Goal: Check status: Check status

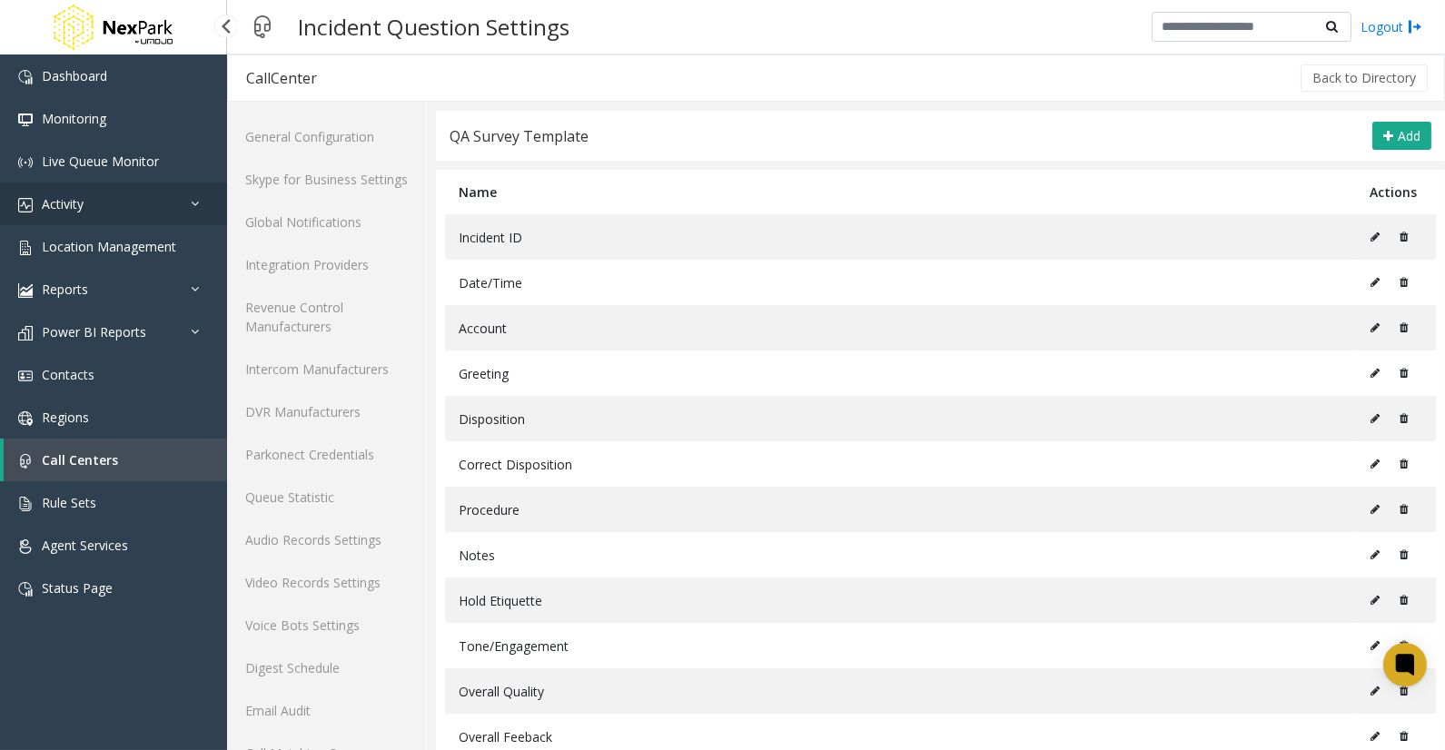
drag, startPoint x: 46, startPoint y: 192, endPoint x: 156, endPoint y: 256, distance: 127.4
click at [46, 192] on link "Activity" at bounding box center [113, 204] width 227 height 43
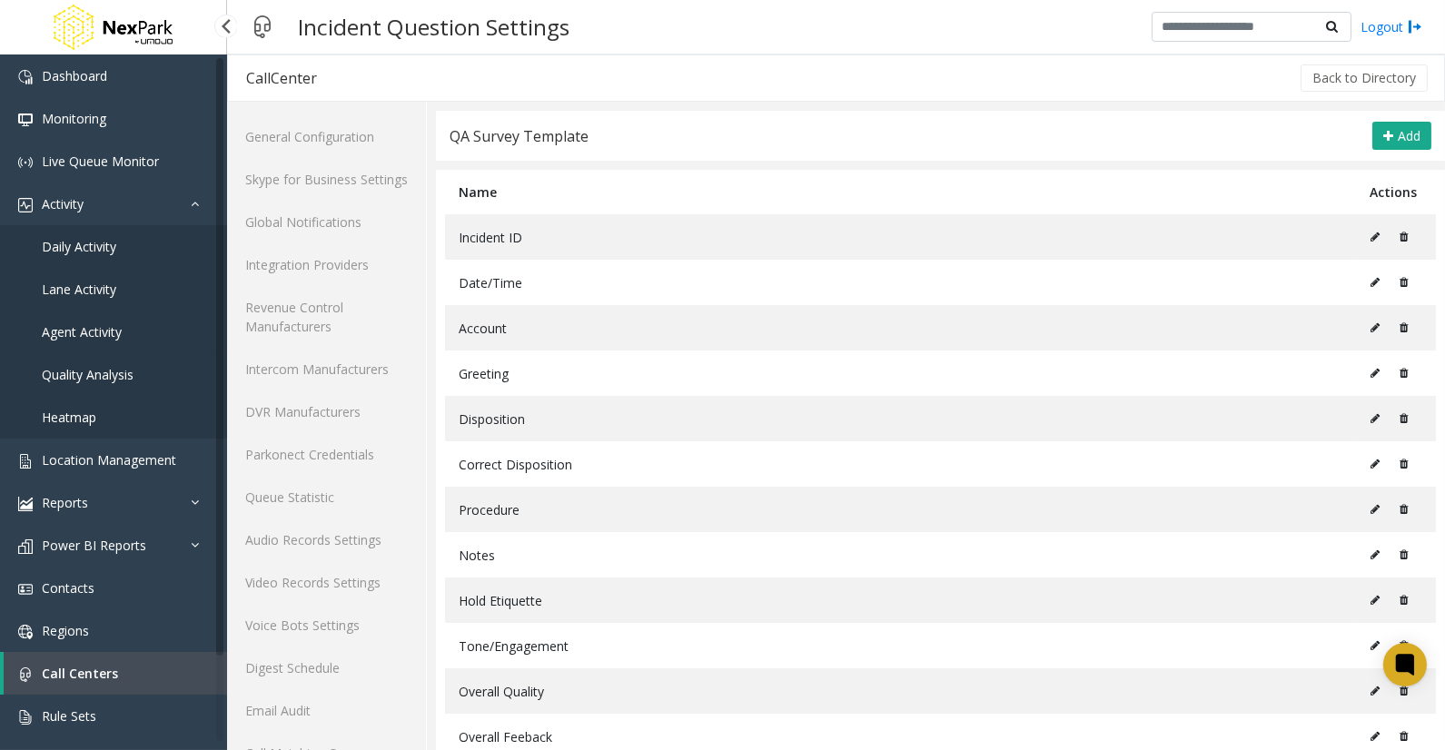
click at [82, 324] on span "Agent Activity" at bounding box center [82, 331] width 80 height 17
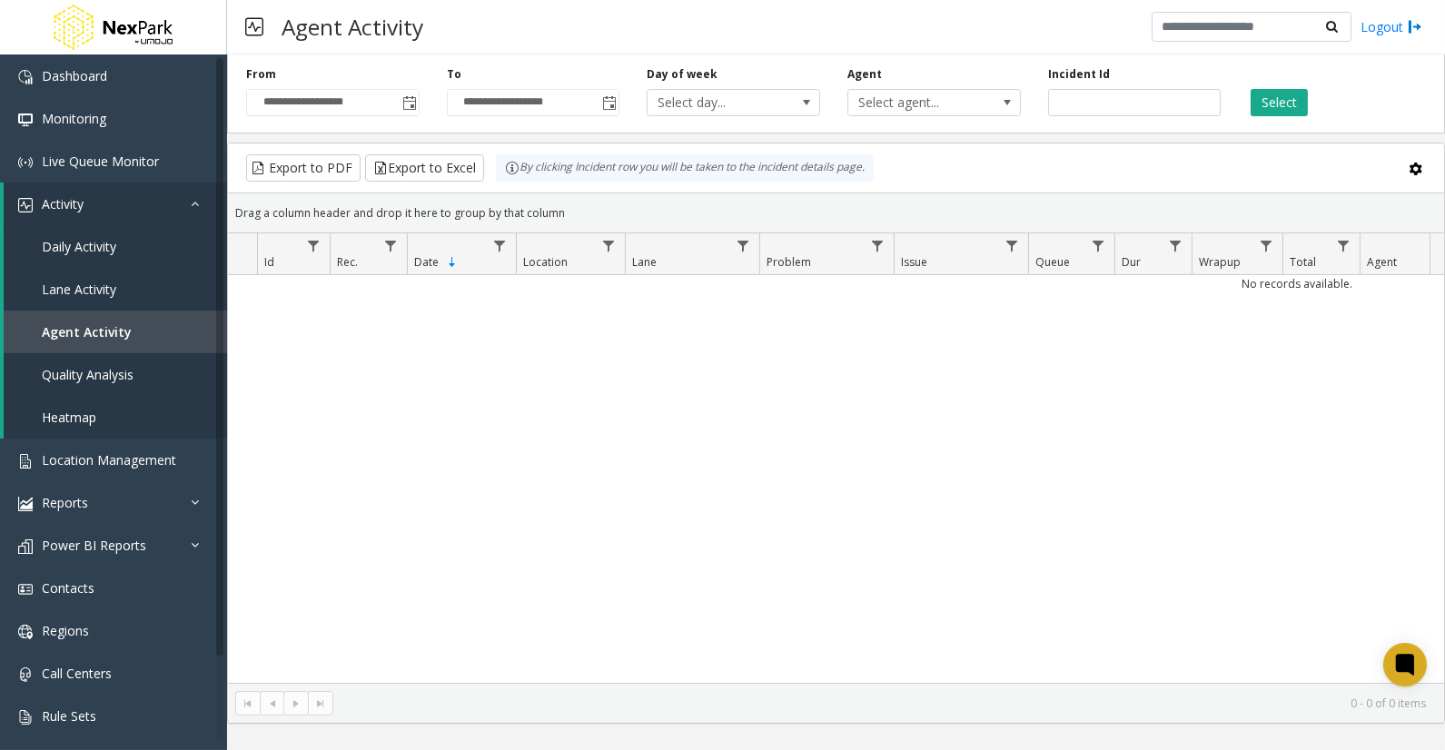
click at [459, 416] on div "No records available." at bounding box center [836, 479] width 1216 height 408
click at [74, 376] on span "Quality Analysis" at bounding box center [88, 374] width 92 height 17
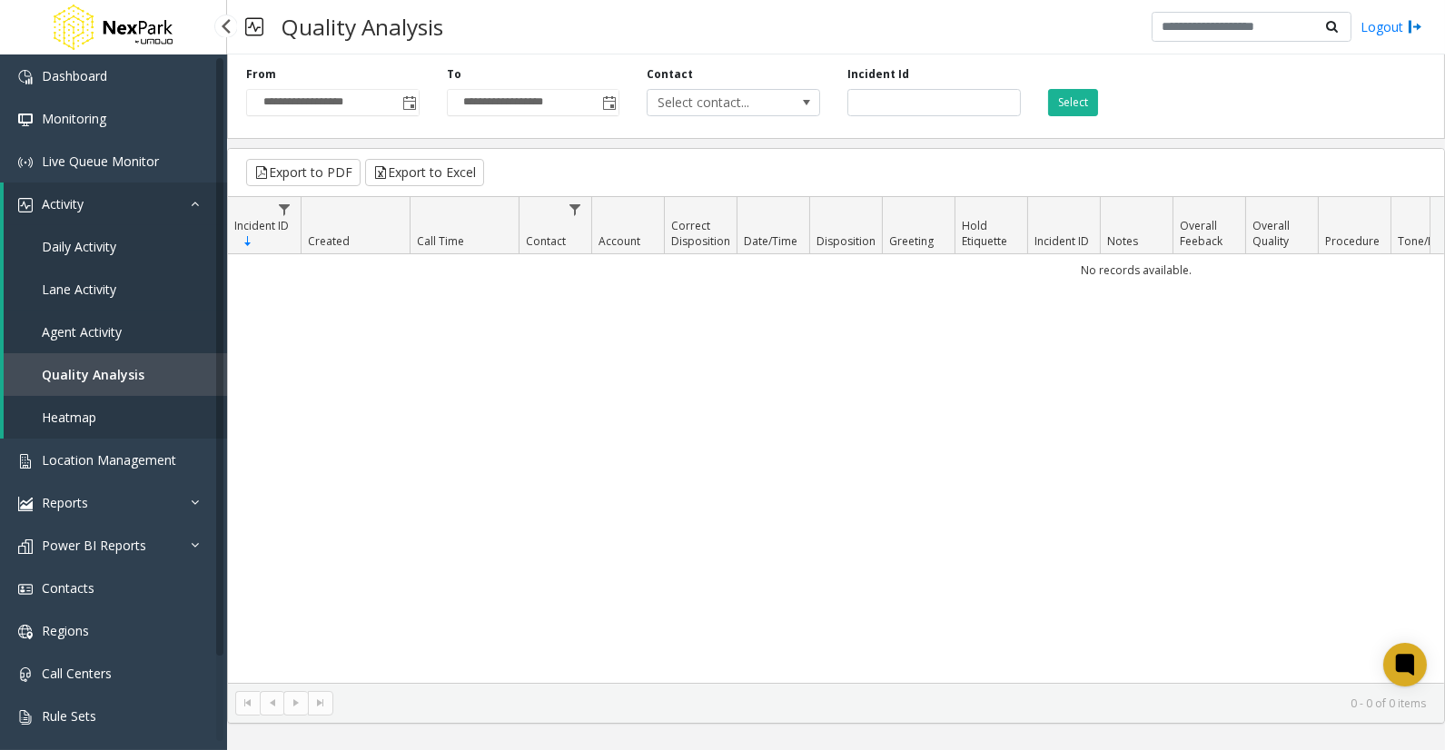
click at [68, 321] on link "Agent Activity" at bounding box center [115, 332] width 223 height 43
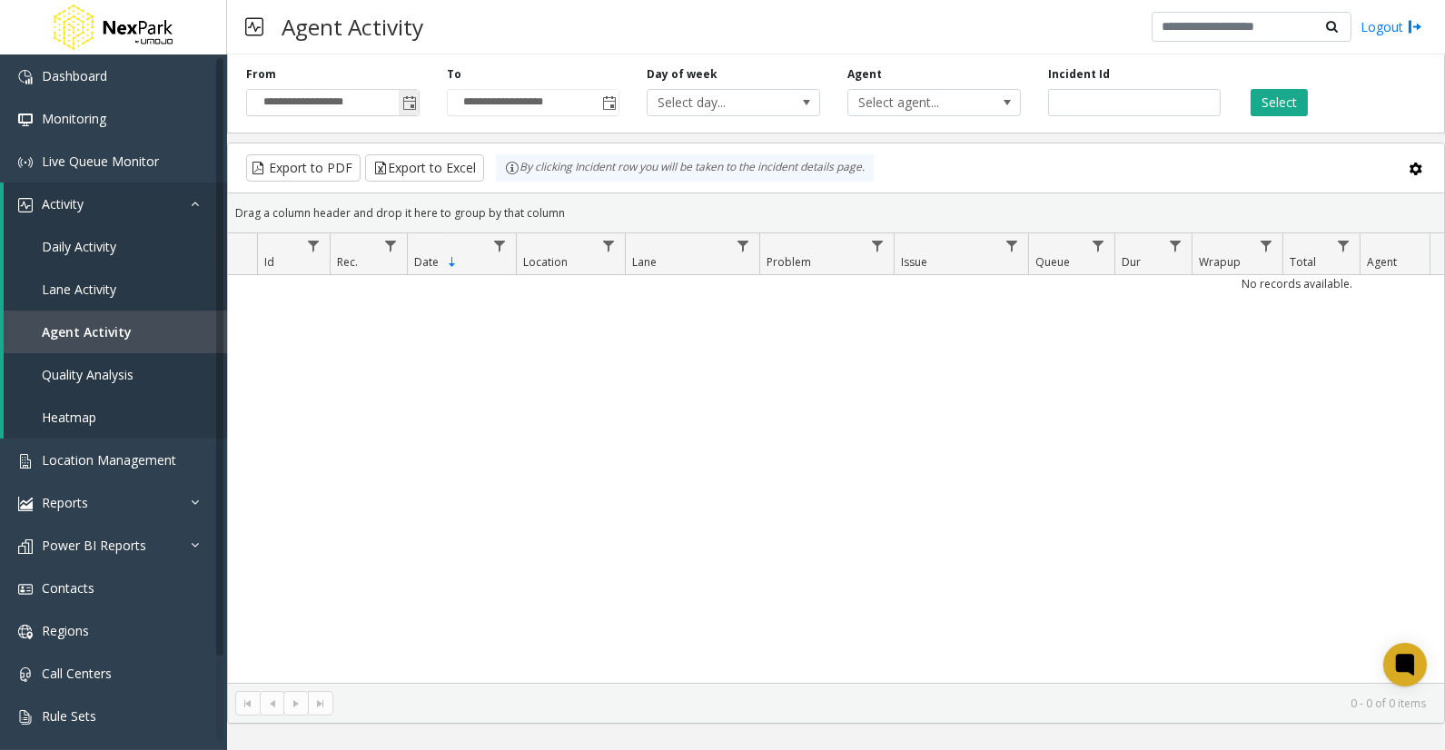
click at [411, 101] on span "Toggle popup" at bounding box center [409, 103] width 15 height 15
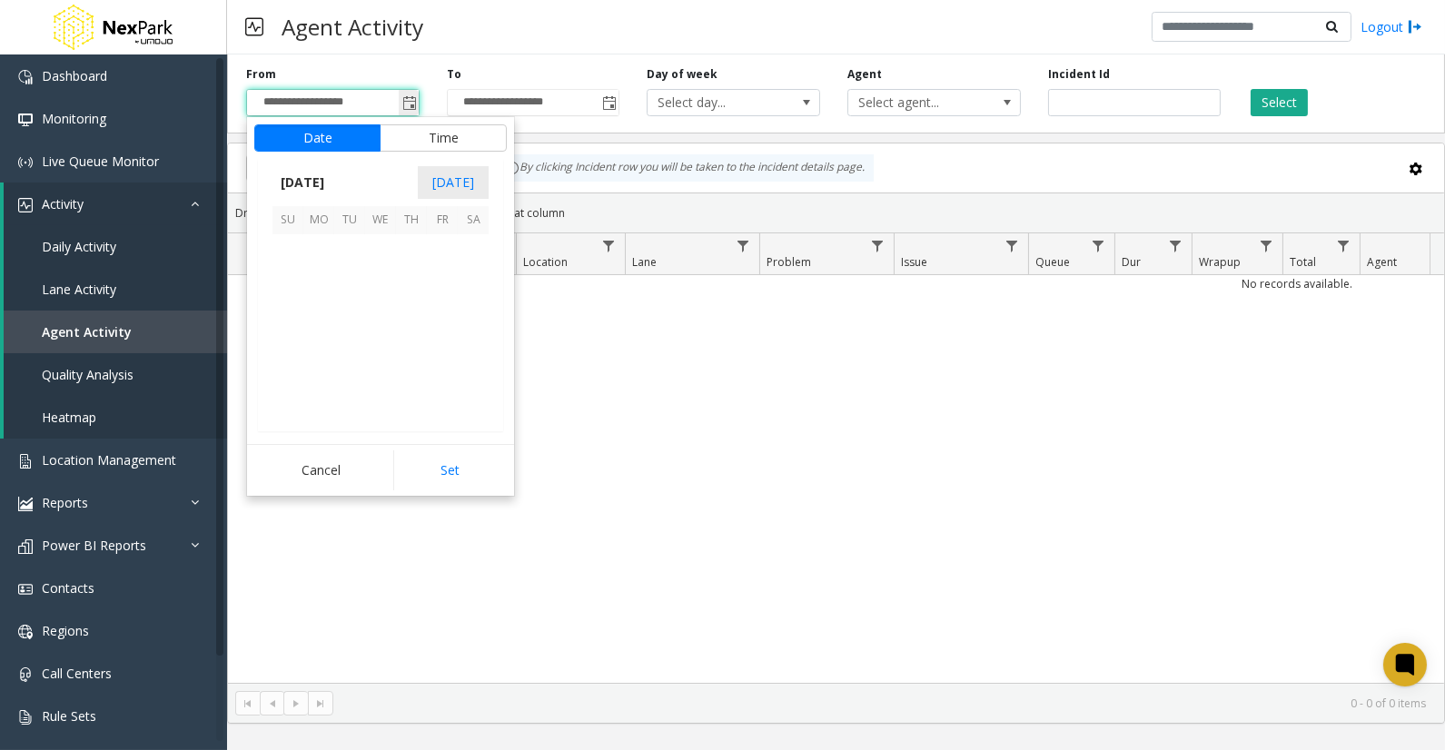
scroll to position [325910, 0]
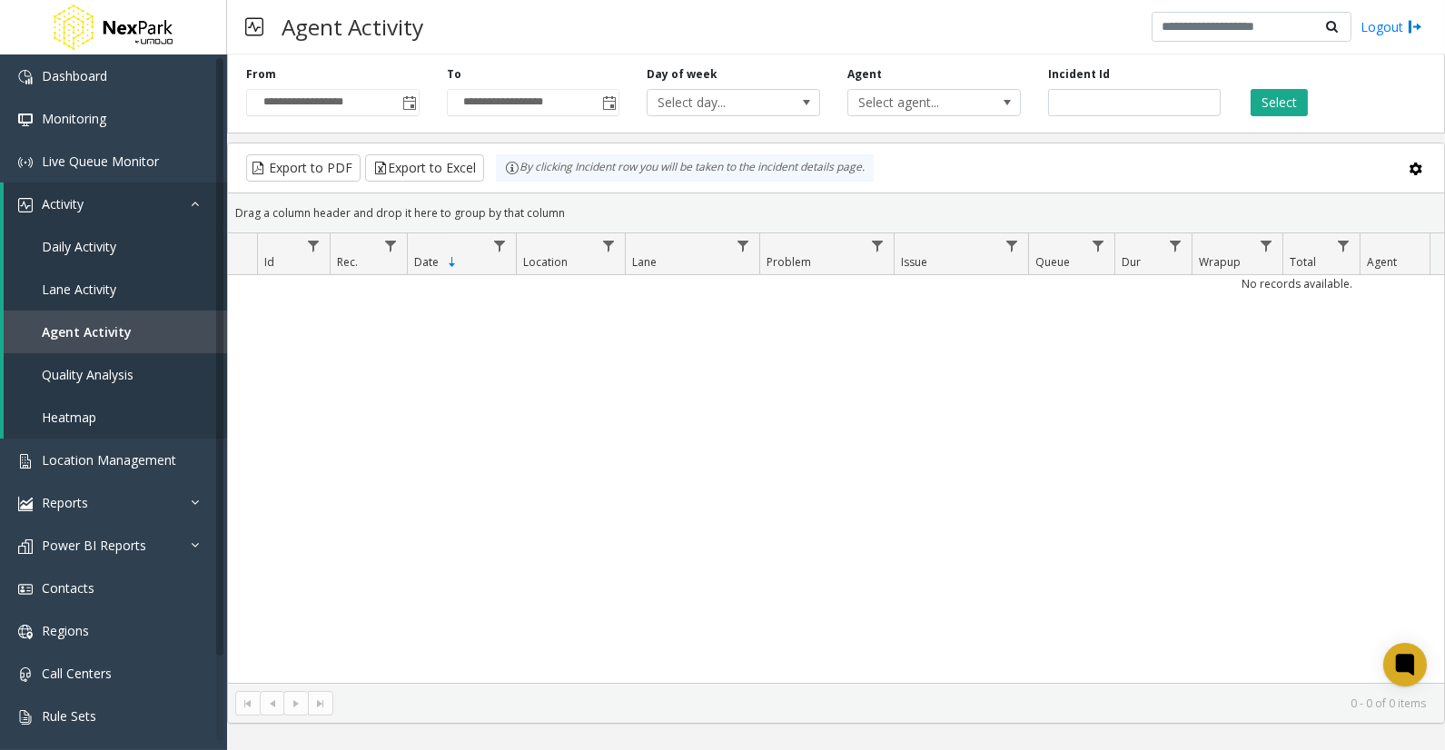
click at [768, 489] on div "No records available." at bounding box center [836, 479] width 1216 height 408
click at [409, 475] on div "No records available." at bounding box center [836, 479] width 1216 height 408
click at [403, 507] on div "No records available." at bounding box center [836, 479] width 1216 height 408
drag, startPoint x: 572, startPoint y: 521, endPoint x: 550, endPoint y: 584, distance: 66.4
click at [572, 521] on div "No records available." at bounding box center [836, 479] width 1216 height 408
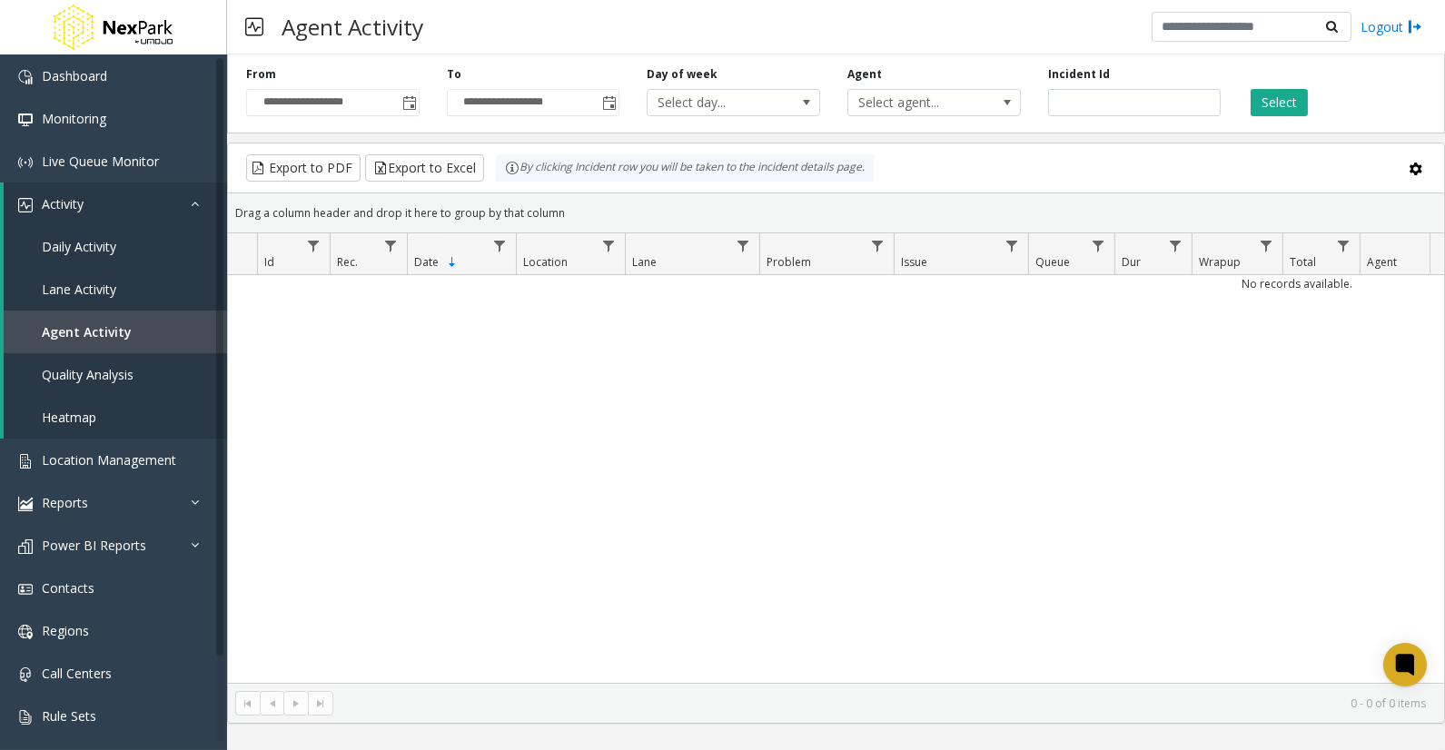
click at [500, 556] on div "No records available." at bounding box center [836, 479] width 1216 height 408
click at [622, 510] on div "No records available." at bounding box center [836, 479] width 1216 height 408
click at [684, 163] on div "By clicking Incident row you will be taken to the incident details page." at bounding box center [685, 167] width 378 height 27
click at [404, 366] on div "No records available." at bounding box center [836, 479] width 1216 height 408
click at [831, 488] on div "No records available." at bounding box center [836, 479] width 1216 height 408
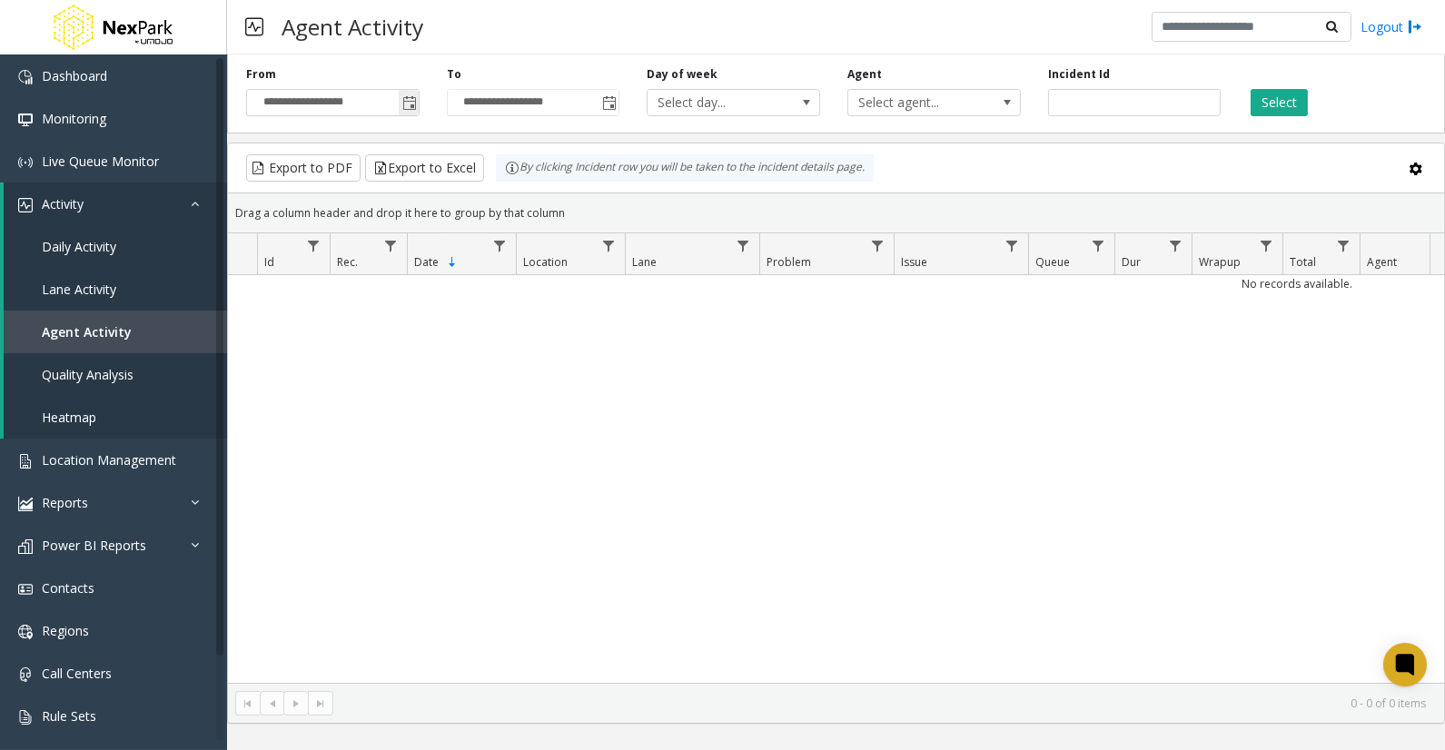
click at [414, 100] on span "Toggle popup" at bounding box center [409, 103] width 15 height 15
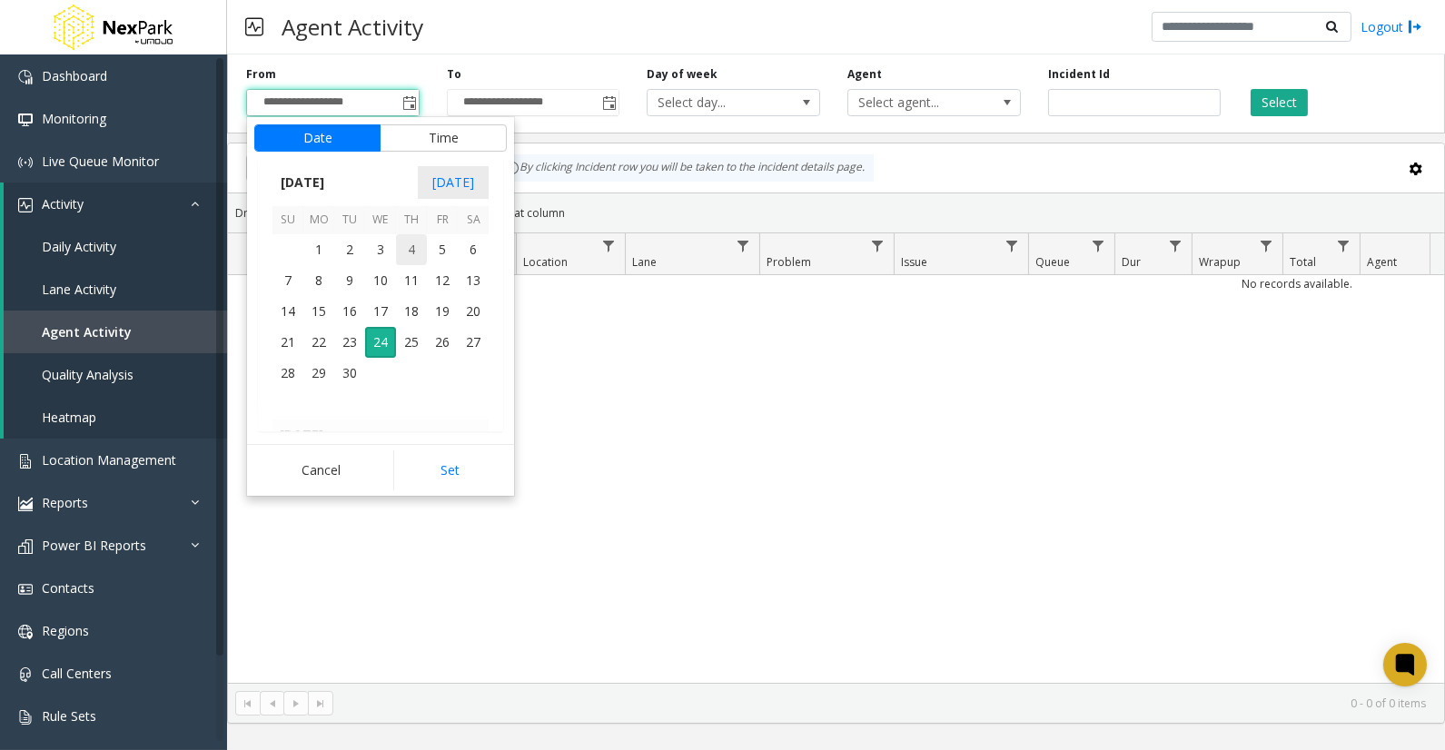
click at [407, 254] on span "4" at bounding box center [411, 249] width 31 height 31
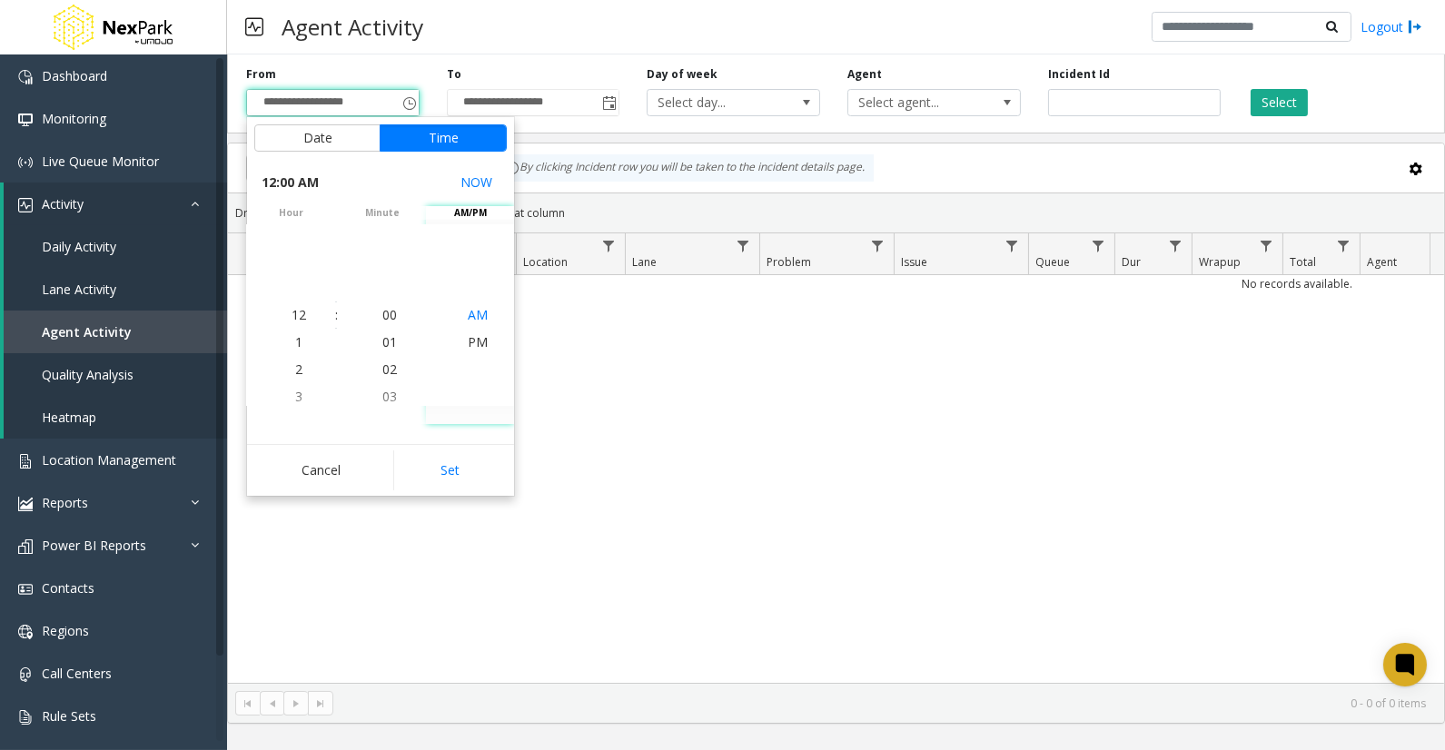
drag, startPoint x: 477, startPoint y: 310, endPoint x: 459, endPoint y: 394, distance: 86.4
click at [476, 311] on span "AM" at bounding box center [478, 314] width 20 height 17
click at [468, 310] on span "AM" at bounding box center [478, 314] width 20 height 17
click at [472, 311] on span "AM" at bounding box center [478, 314] width 20 height 17
click at [452, 478] on button "Set" at bounding box center [450, 470] width 114 height 40
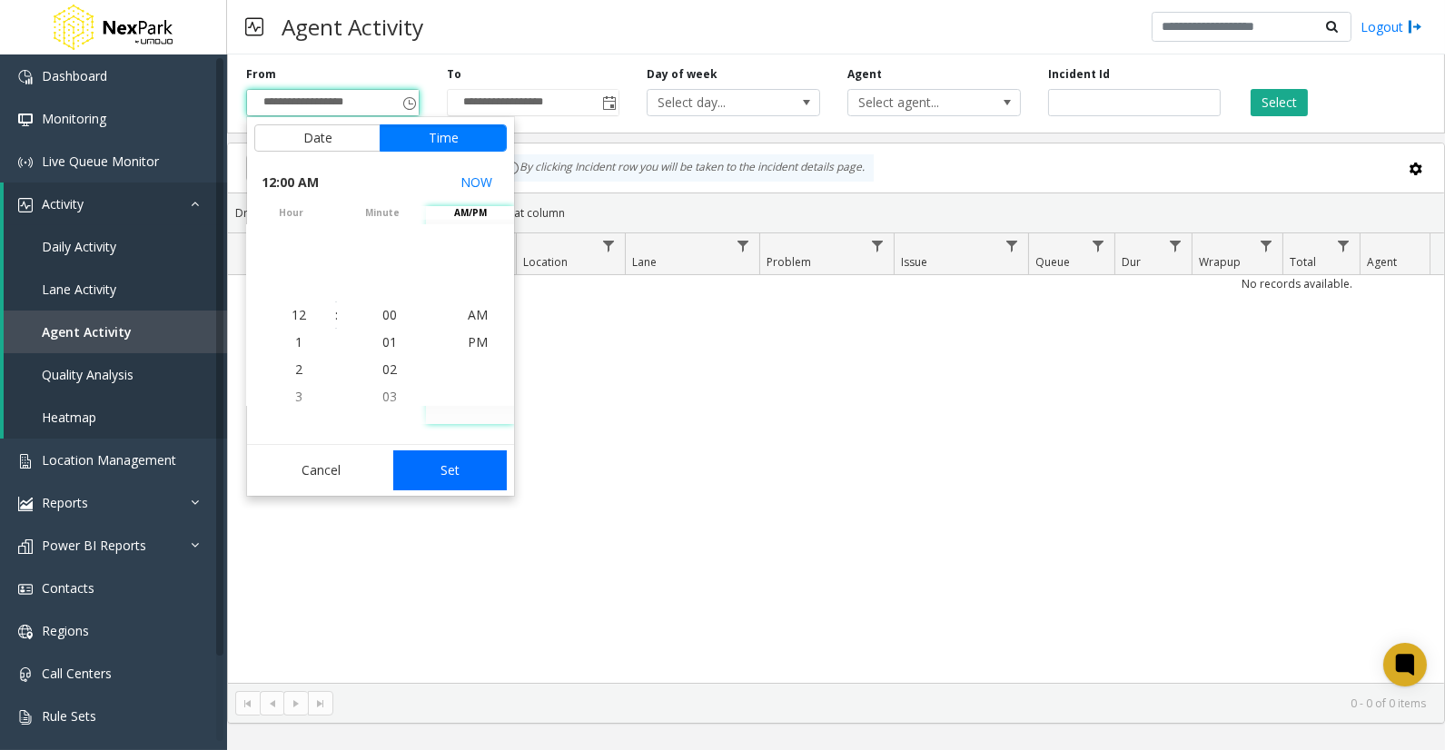
type input "**********"
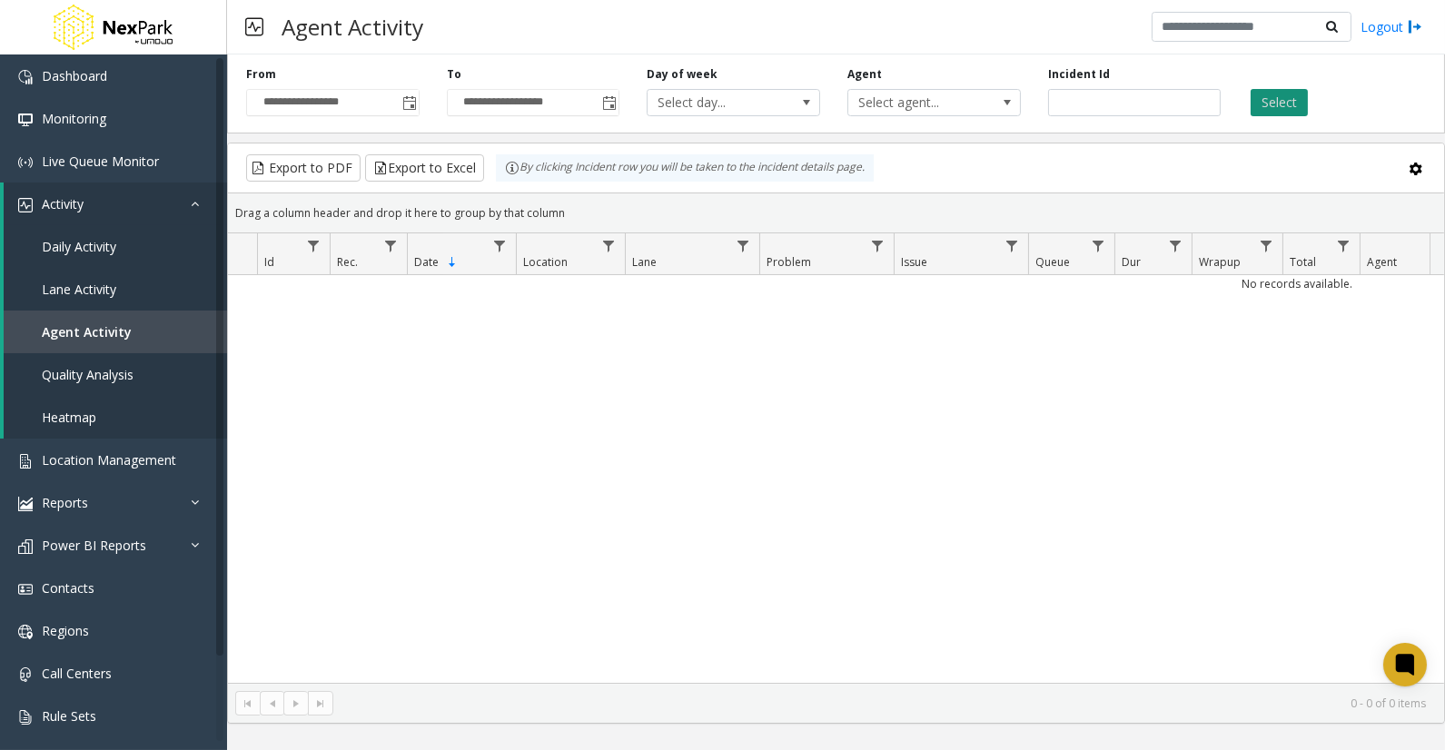
click at [1272, 106] on button "Select" at bounding box center [1279, 102] width 57 height 27
